Goal: Task Accomplishment & Management: Manage account settings

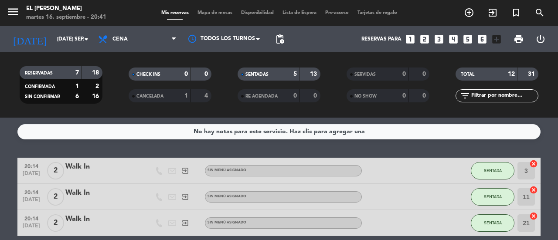
click at [213, 11] on span "Mapa de mesas" at bounding box center [215, 12] width 44 height 5
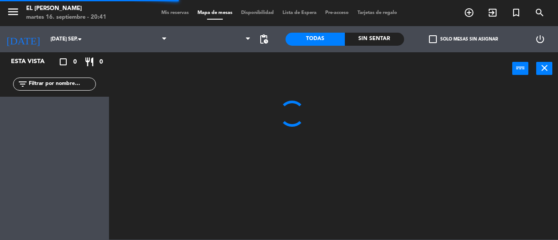
click at [48, 82] on input "text" at bounding box center [62, 84] width 68 height 10
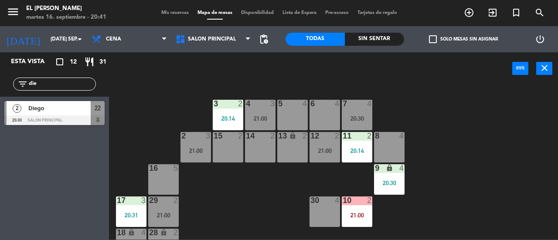
type input "die"
drag, startPoint x: 10, startPoint y: 163, endPoint x: 15, endPoint y: 163, distance: 5.2
click at [10, 163] on div "Esta vista crop_square 12 restaurant 31 filter_list die 2 Diego 20:30 Salon Pri…" at bounding box center [54, 146] width 109 height 188
click at [78, 113] on span "Diego" at bounding box center [59, 108] width 62 height 9
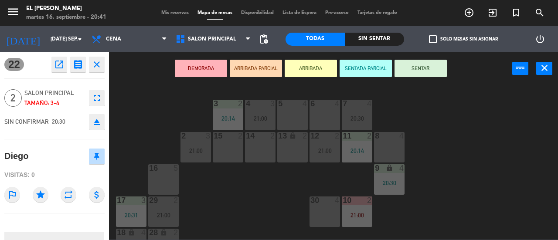
click at [334, 103] on div "4" at bounding box center [339, 104] width 14 height 8
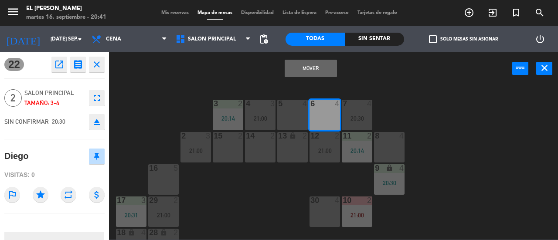
click at [322, 63] on button "Mover" at bounding box center [311, 68] width 52 height 17
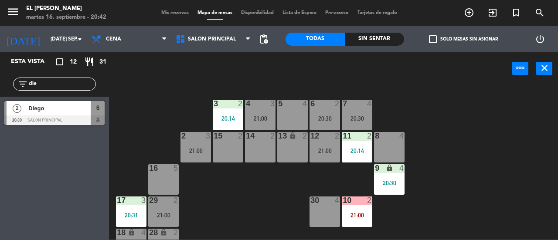
click at [328, 131] on div "3 2 20:14 4 3 21:00 5 4 6 2 20:30 7 4 20:30 2 3 21:00 15 2 14 2 13 lock 2 12 2 …" at bounding box center [337, 162] width 444 height 155
click at [333, 122] on div "6 2 20:30" at bounding box center [325, 115] width 31 height 31
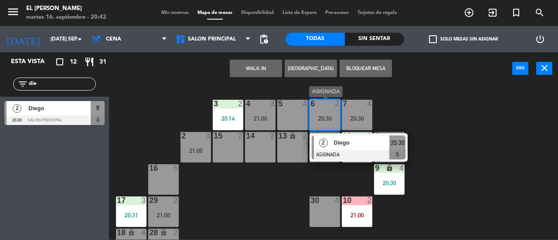
click at [369, 142] on span "Diego" at bounding box center [362, 142] width 56 height 9
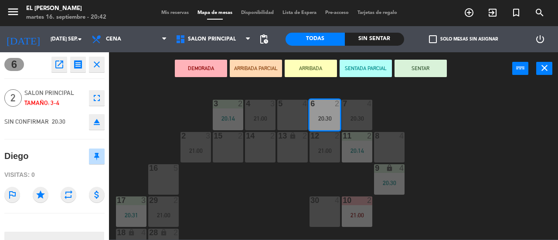
click at [410, 72] on button "SENTAR" at bounding box center [421, 68] width 52 height 17
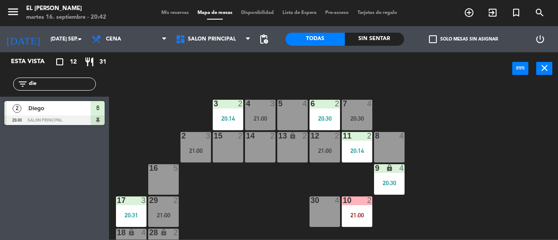
click at [281, 113] on div "5 4" at bounding box center [292, 115] width 31 height 31
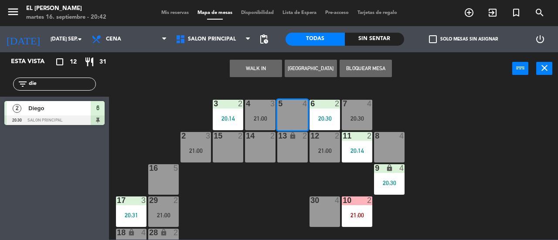
click at [239, 62] on button "WALK IN" at bounding box center [256, 68] width 52 height 17
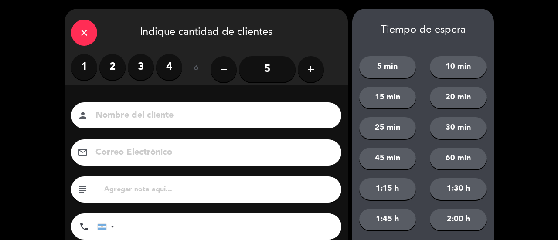
click at [117, 68] on label "2" at bounding box center [112, 67] width 26 height 26
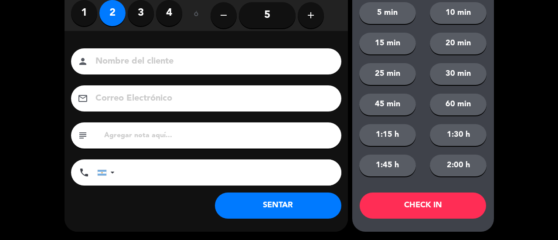
scroll to position [55, 0]
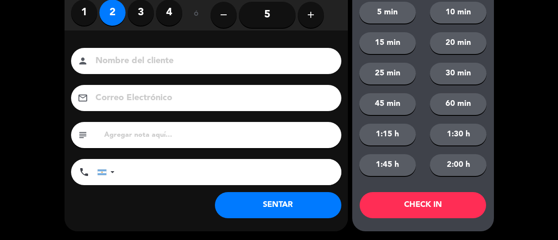
click at [277, 209] on button "SENTAR" at bounding box center [278, 205] width 127 height 26
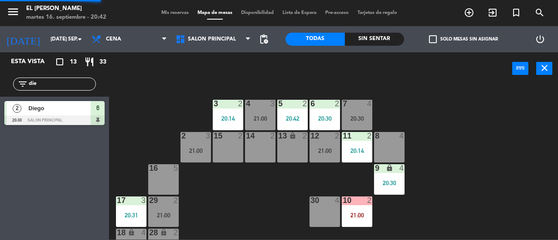
click at [324, 118] on div "20:30" at bounding box center [325, 119] width 31 height 6
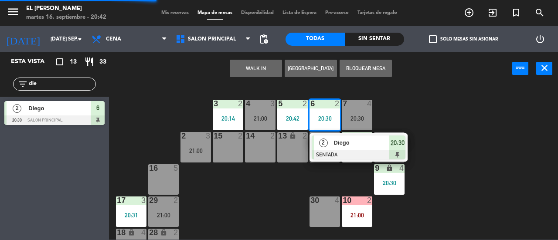
click at [405, 149] on div "20:30" at bounding box center [398, 143] width 16 height 14
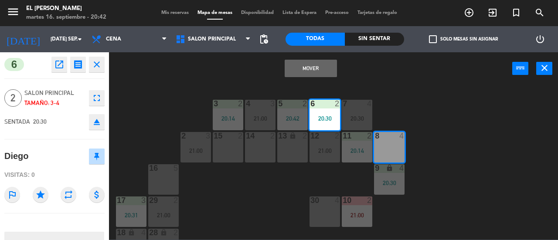
click at [325, 66] on button "Mover" at bounding box center [311, 68] width 52 height 17
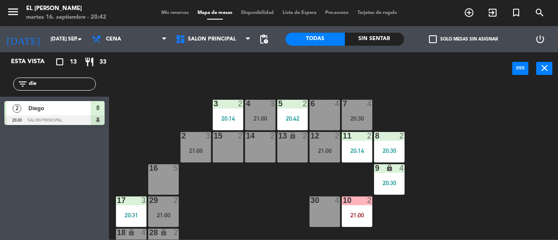
click at [326, 103] on div at bounding box center [325, 104] width 14 height 8
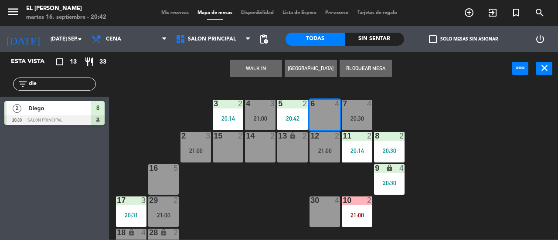
click at [246, 75] on button "WALK IN" at bounding box center [256, 68] width 52 height 17
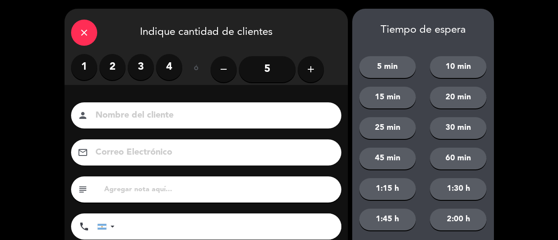
click at [147, 67] on label "3" at bounding box center [141, 67] width 26 height 26
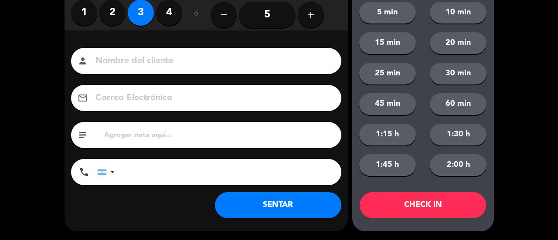
click at [290, 209] on button "SENTAR" at bounding box center [278, 205] width 127 height 26
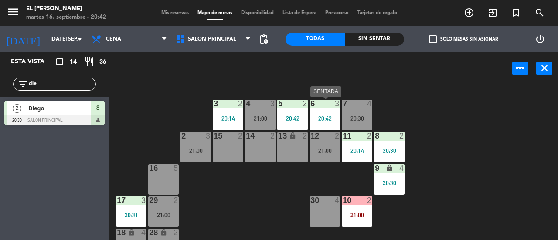
click at [322, 113] on div "6 3 20:42" at bounding box center [325, 115] width 31 height 31
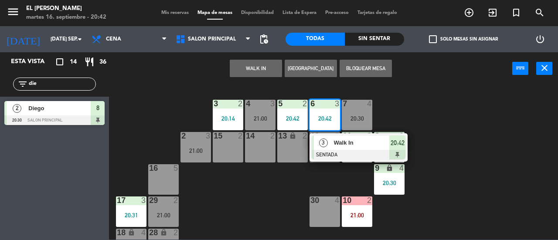
click at [347, 147] on span "Walk In" at bounding box center [362, 142] width 56 height 9
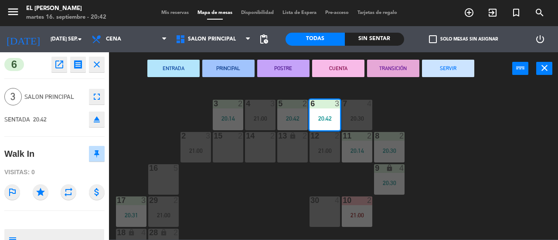
click at [439, 85] on div "3 2 20:14 4 3 21:00 5 2 20:42 6 3 20:42 7 4 20:30 2 3 21:00 15 2 14 2 13 lock 2…" at bounding box center [337, 162] width 444 height 155
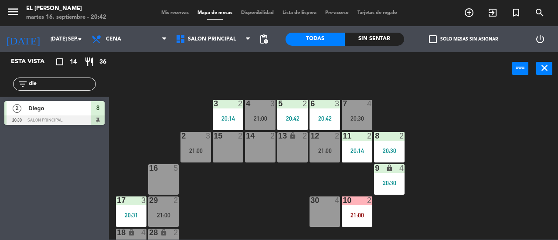
click at [325, 111] on div "6 3 20:42" at bounding box center [325, 115] width 31 height 31
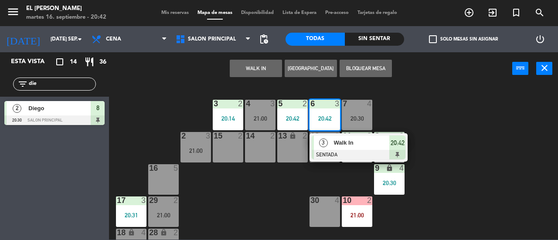
click at [377, 139] on span "Walk In" at bounding box center [362, 142] width 56 height 9
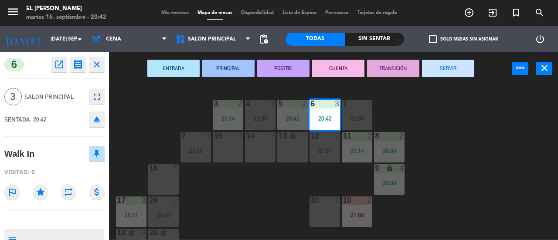
drag, startPoint x: 442, startPoint y: 74, endPoint x: 424, endPoint y: 88, distance: 22.4
click at [443, 74] on button "SERVIR" at bounding box center [448, 68] width 52 height 17
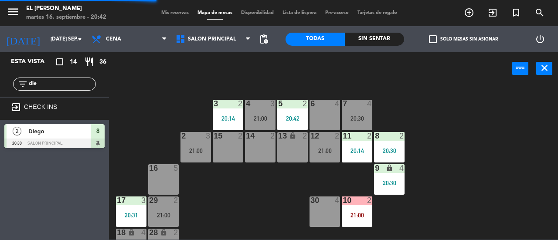
click at [358, 116] on div "20:30" at bounding box center [357, 119] width 31 height 6
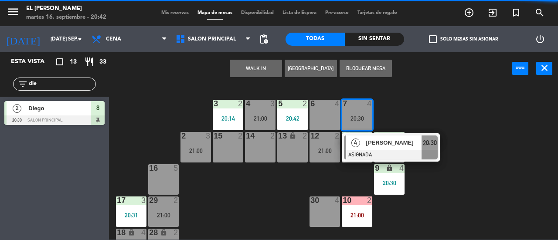
click at [318, 111] on div "6 4" at bounding box center [325, 115] width 31 height 31
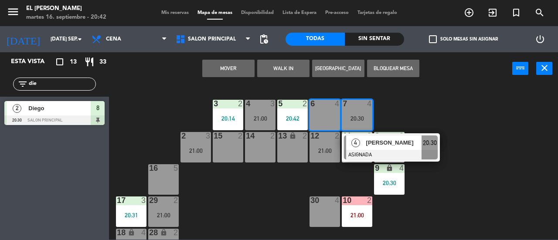
click at [256, 75] on div "Mover WALK IN [GEOGRAPHIC_DATA] Bloquear Mesa power_input close" at bounding box center [311, 68] width 404 height 33
click at [243, 58] on div "Mover WALK IN [GEOGRAPHIC_DATA] Bloquear Mesa power_input close" at bounding box center [311, 68] width 404 height 33
click at [342, 125] on div "7 4 20:30" at bounding box center [357, 115] width 31 height 31
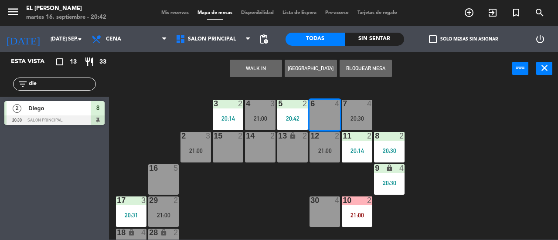
click at [349, 106] on div "7" at bounding box center [342, 104] width 14 height 8
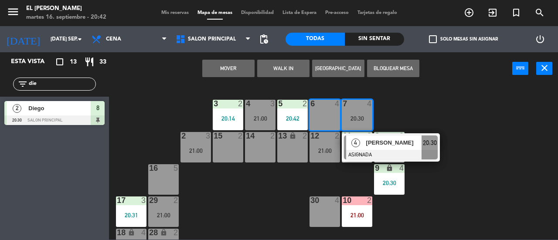
click at [225, 65] on button "Mover" at bounding box center [228, 68] width 52 height 17
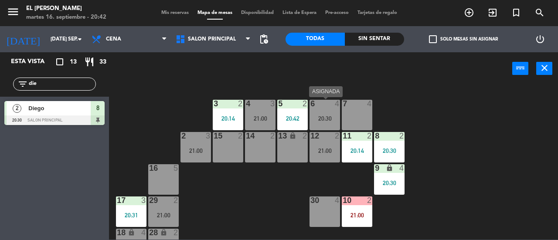
click at [339, 128] on div "6 4 20:30" at bounding box center [325, 115] width 31 height 31
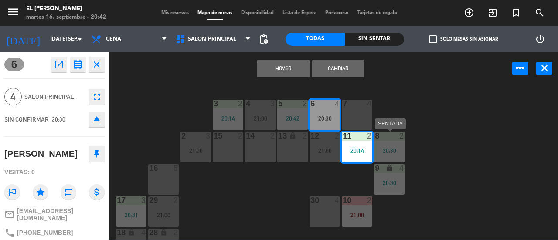
click at [427, 119] on div "3 2 20:14 4 3 21:00 5 2 20:42 6 4 20:30 7 4 2 3 21:00 15 2 14 2 13 lock 2 12 2 …" at bounding box center [337, 162] width 444 height 155
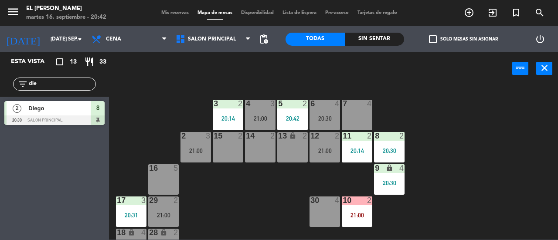
click at [331, 116] on div "20:30" at bounding box center [325, 119] width 31 height 6
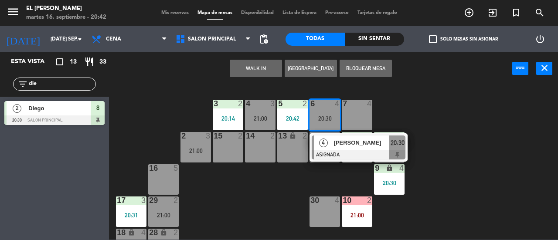
click at [369, 146] on span "[PERSON_NAME]" at bounding box center [362, 142] width 56 height 9
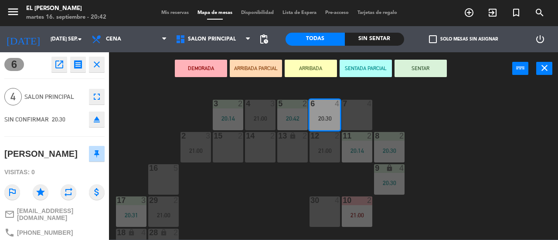
click at [414, 79] on div "DEMORADA ARRIBADA PARCIAL ARRIBADA SENTADA PARCIAL SENTAR power_input close" at bounding box center [311, 68] width 404 height 33
click at [414, 77] on div "DEMORADA ARRIBADA PARCIAL ARRIBADA SENTADA PARCIAL SENTAR power_input close" at bounding box center [311, 68] width 404 height 33
click at [413, 73] on button "SENTAR" at bounding box center [421, 68] width 52 height 17
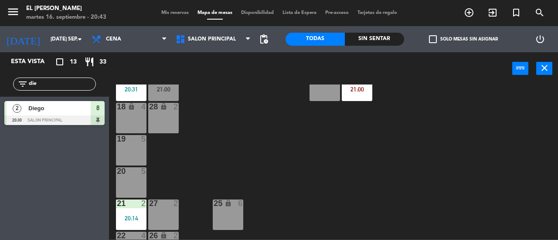
scroll to position [131, 0]
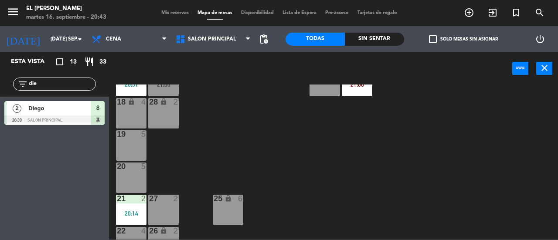
click at [62, 83] on input "die" at bounding box center [62, 84] width 68 height 10
type input "d"
type input "fed"
drag, startPoint x: 67, startPoint y: 172, endPoint x: 66, endPoint y: 145, distance: 27.1
click at [68, 166] on div "Esta vista crop_square 13 restaurant 33 filter_list fed 3 [PERSON_NAME] 21:00 S…" at bounding box center [54, 146] width 109 height 188
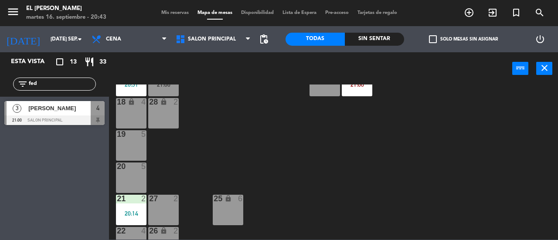
click at [73, 109] on span "[PERSON_NAME]" at bounding box center [59, 108] width 62 height 9
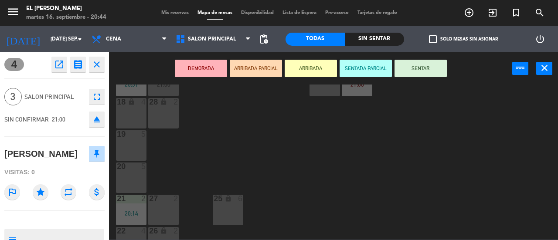
click at [140, 177] on div "20 5" at bounding box center [131, 178] width 31 height 31
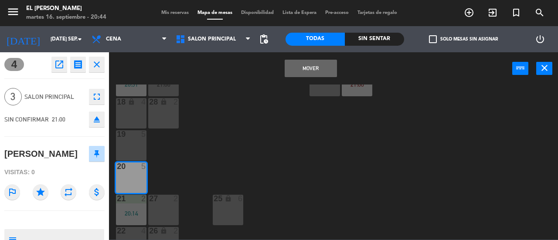
click at [221, 135] on div "3 2 20:14 4 3 21:00 5 2 20:42 6 4 20:30 7 4 2 3 21:00 15 2 14 2 13 lock 2 12 2 …" at bounding box center [337, 162] width 444 height 155
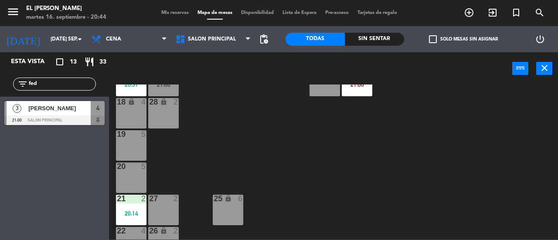
click at [55, 103] on div "[PERSON_NAME]" at bounding box center [58, 108] width 63 height 14
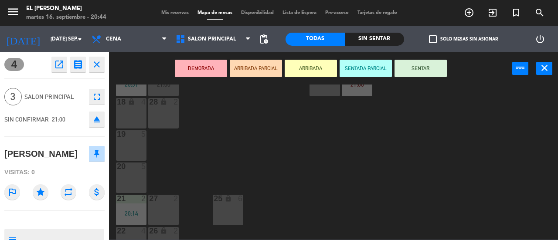
click at [135, 180] on div "20 5" at bounding box center [131, 178] width 31 height 31
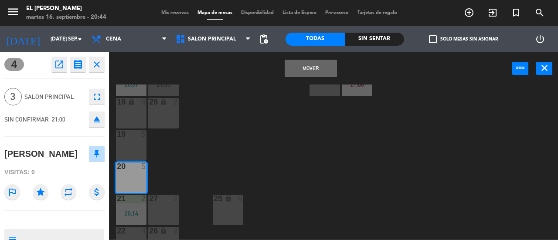
click at [293, 68] on button "Mover" at bounding box center [311, 68] width 52 height 17
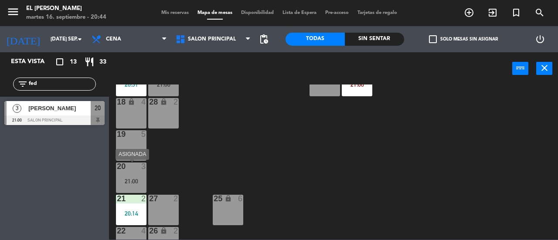
click at [139, 170] on div "3" at bounding box center [146, 167] width 14 height 8
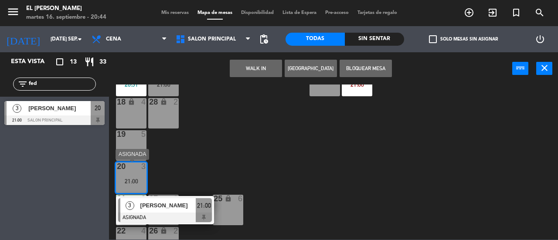
click at [164, 202] on span "[PERSON_NAME]" at bounding box center [168, 205] width 56 height 9
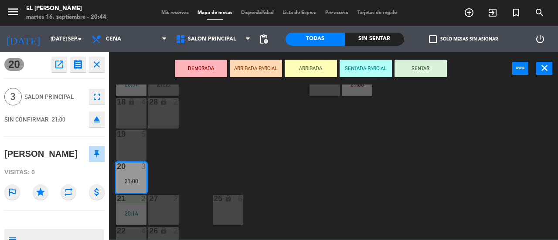
click at [420, 68] on button "SENTAR" at bounding box center [421, 68] width 52 height 17
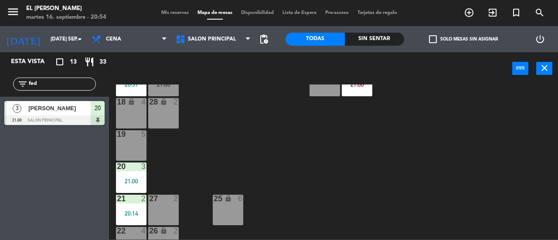
click at [82, 87] on input "fed" at bounding box center [62, 84] width 68 height 10
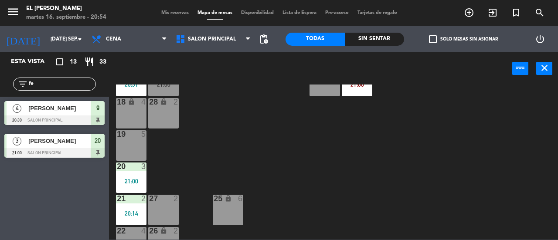
type input "f"
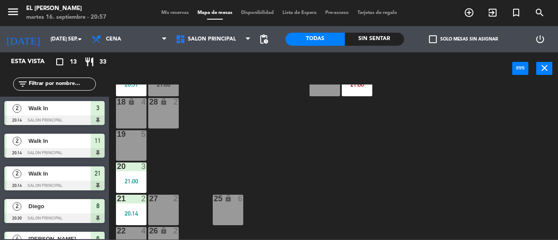
click at [72, 77] on div "filter_list" at bounding box center [54, 84] width 109 height 25
click at [72, 83] on input "text" at bounding box center [62, 84] width 68 height 10
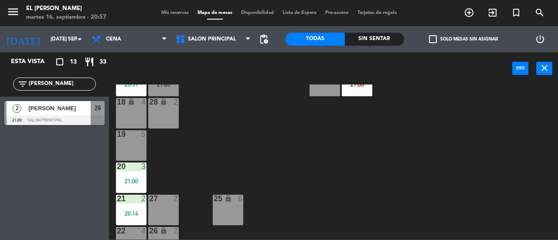
type input "[PERSON_NAME]"
click at [86, 113] on div "[PERSON_NAME]" at bounding box center [58, 108] width 63 height 14
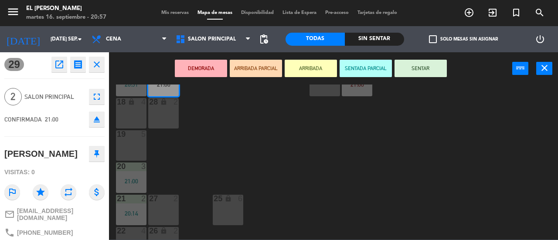
click at [436, 68] on button "SENTAR" at bounding box center [421, 68] width 52 height 17
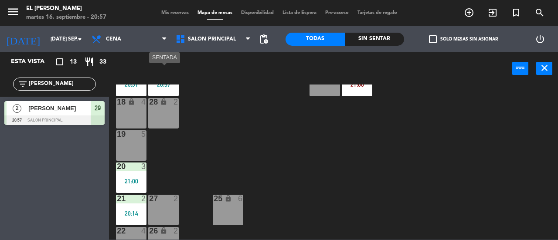
click at [164, 88] on div "20:57" at bounding box center [163, 85] width 31 height 6
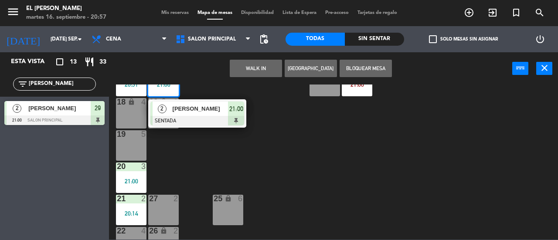
click at [151, 154] on div "3 2 20:14 4 4 5 2 20:42 6 4 20:30 7 4 2 3 21:00 15 2 14 2 13 lock 2 12 2 21:00 …" at bounding box center [337, 162] width 444 height 155
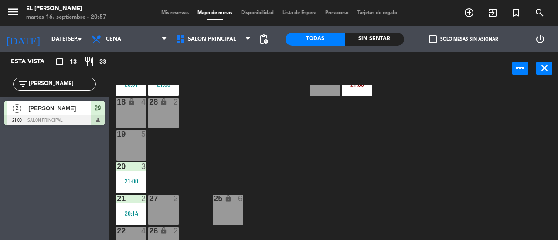
click at [160, 117] on div "28 lock 2" at bounding box center [163, 113] width 31 height 31
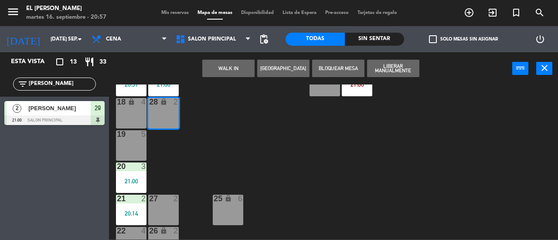
click at [165, 89] on div "29 2 21:00" at bounding box center [163, 81] width 31 height 31
click at [184, 146] on div "3 2 20:14 4 4 5 2 20:42 6 4 20:30 7 4 2 3 21:00 15 2 14 2 13 lock 2 12 2 21:00 …" at bounding box center [337, 162] width 444 height 155
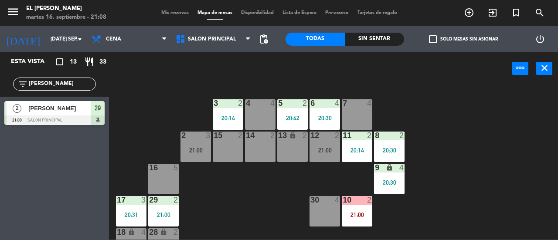
scroll to position [0, 0]
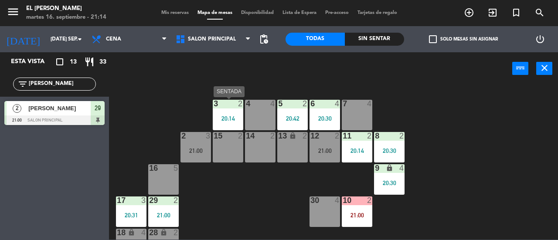
click at [229, 134] on div at bounding box center [228, 136] width 14 height 8
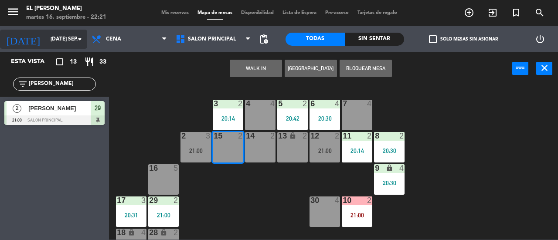
click at [74, 39] on input "[DATE] sep." at bounding box center [80, 39] width 69 height 15
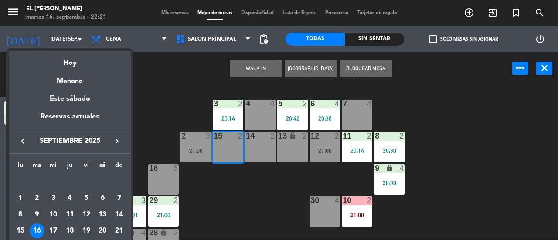
click at [89, 229] on div "19" at bounding box center [86, 231] width 15 height 15
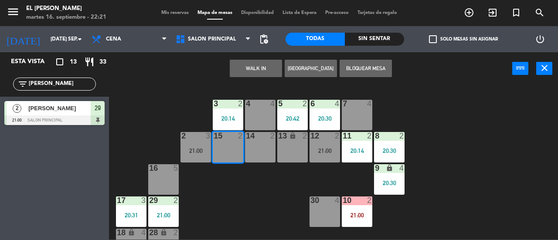
type input "vie. [DATE]"
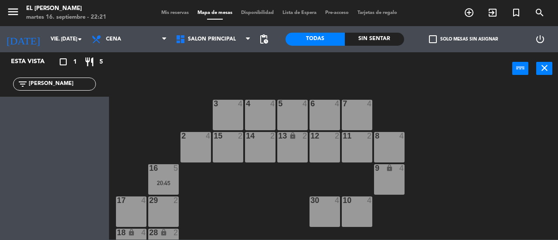
click at [227, 116] on div "3 4" at bounding box center [228, 115] width 31 height 31
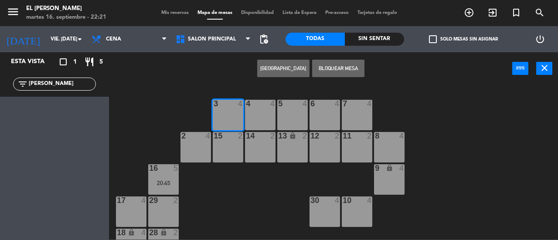
click at [275, 65] on button "[GEOGRAPHIC_DATA]" at bounding box center [283, 68] width 52 height 17
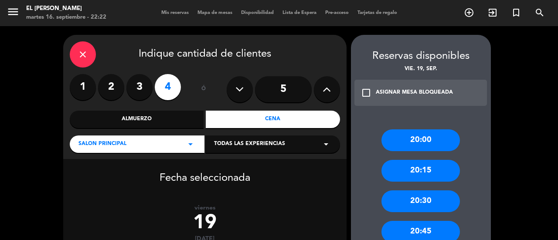
scroll to position [87, 0]
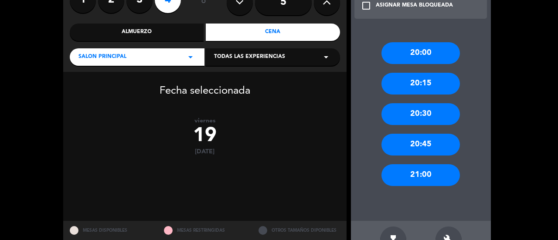
click at [427, 178] on div "21:00" at bounding box center [421, 175] width 79 height 22
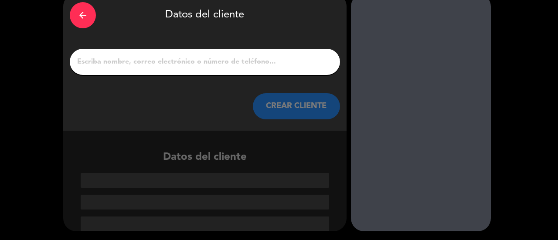
scroll to position [41, 0]
click at [193, 60] on input "1" at bounding box center [204, 62] width 257 height 12
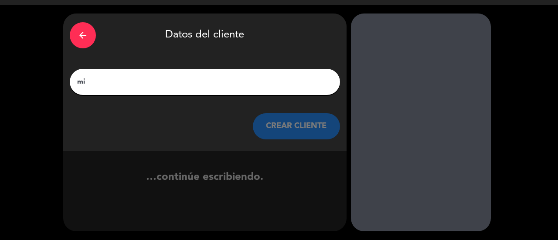
type input "m"
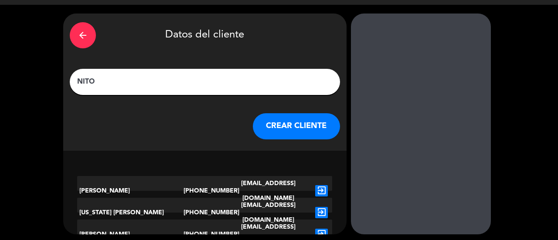
scroll to position [24, 0]
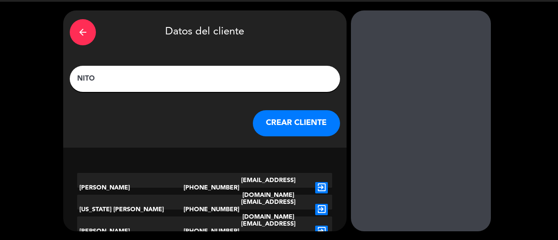
type input "NITO"
click at [307, 144] on div "arrow_back Datos del cliente [PERSON_NAME] CLIENTE" at bounding box center [205, 78] width 284 height 137
click at [295, 126] on button "CREAR CLIENTE" at bounding box center [296, 123] width 87 height 26
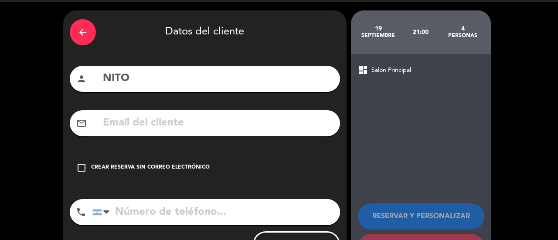
click at [126, 164] on div "Crear reserva sin correo electrónico" at bounding box center [150, 168] width 119 height 9
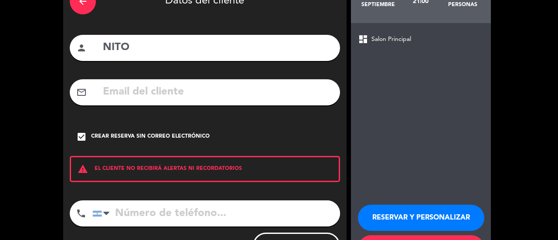
scroll to position [96, 0]
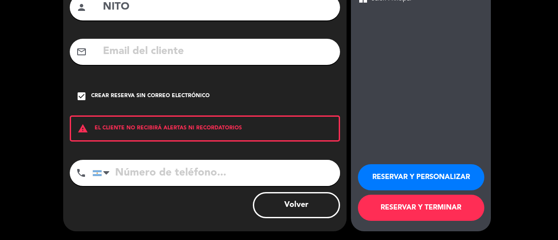
click at [153, 168] on input "tel" at bounding box center [216, 173] width 248 height 26
type input "3412785156"
click at [461, 209] on button "RESERVAR Y TERMINAR" at bounding box center [421, 208] width 127 height 26
click at [461, 209] on div "19 septiembre 21:00 4 personas dashboard Salon Principal RESERVAR Y PERSONALIZA…" at bounding box center [421, 85] width 140 height 293
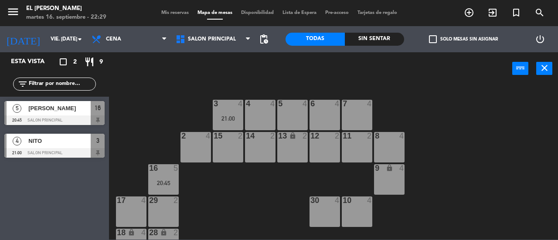
click at [71, 81] on input "text" at bounding box center [62, 84] width 68 height 10
